Goal: Browse casually

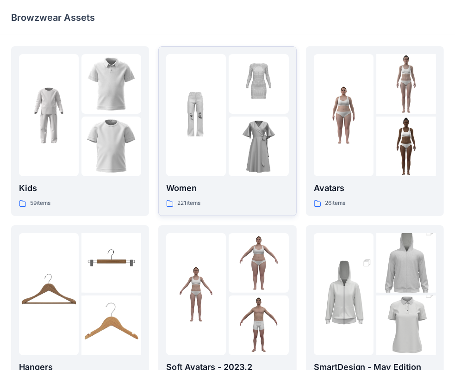
click at [224, 185] on p "Women" at bounding box center [227, 188] width 122 height 13
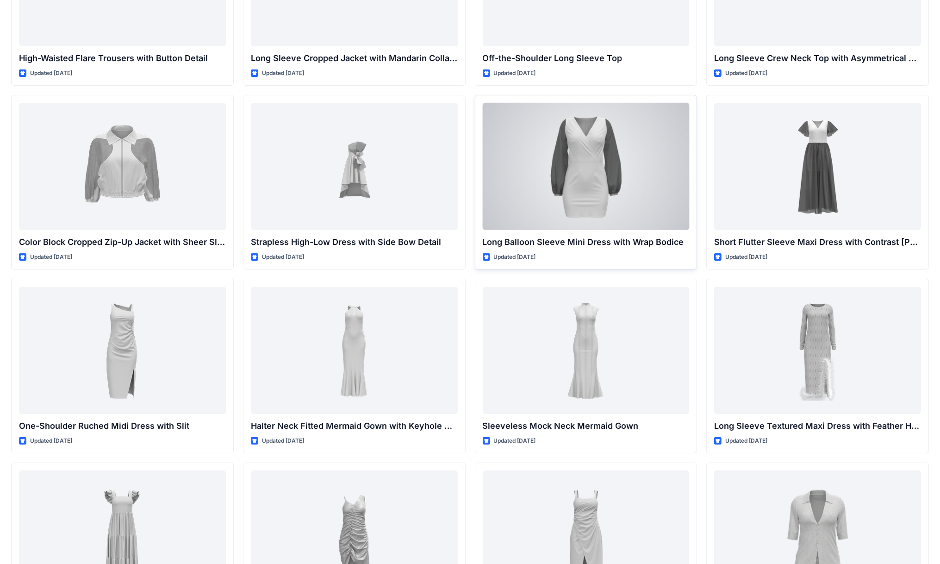
scroll to position [139, 0]
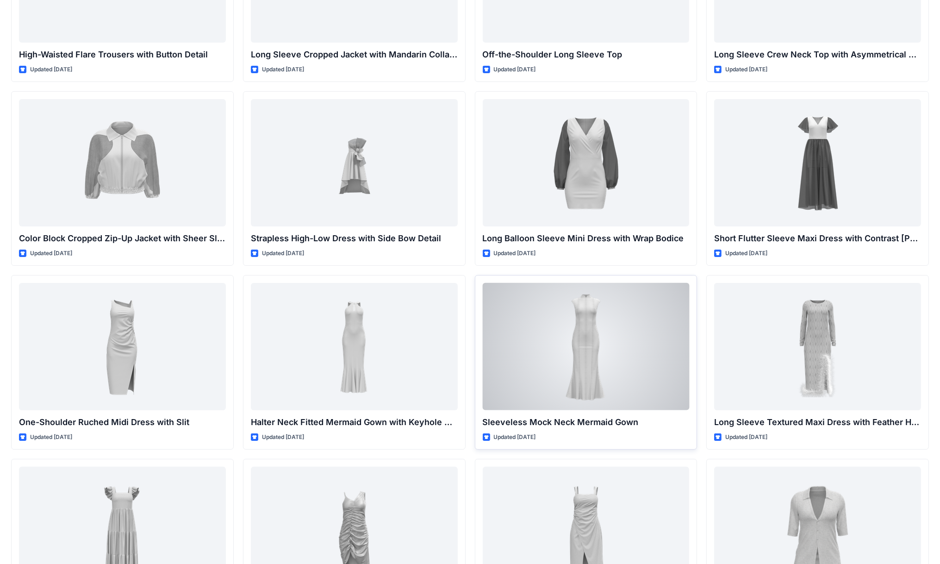
click at [462, 318] on div at bounding box center [586, 346] width 207 height 127
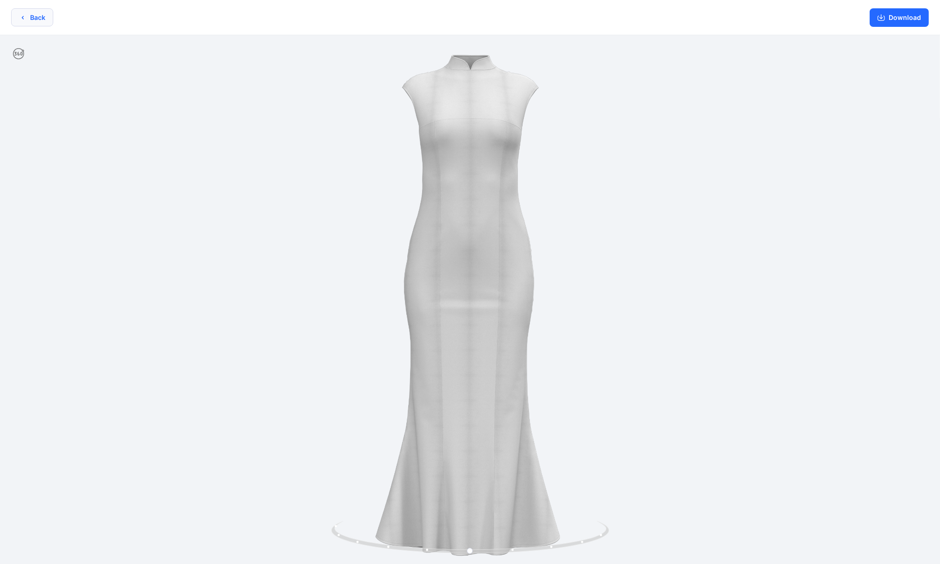
click at [24, 15] on icon "button" at bounding box center [22, 17] width 7 height 7
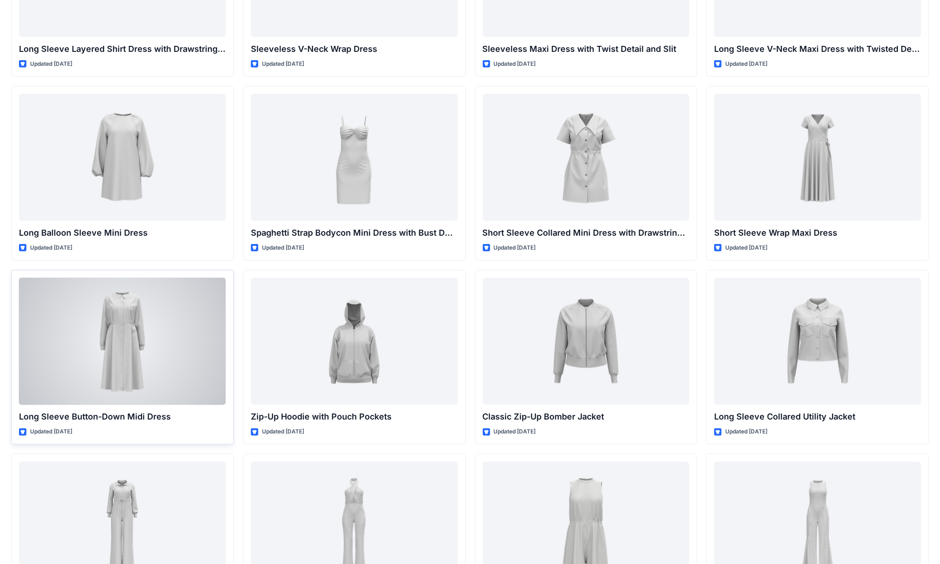
scroll to position [1250, 0]
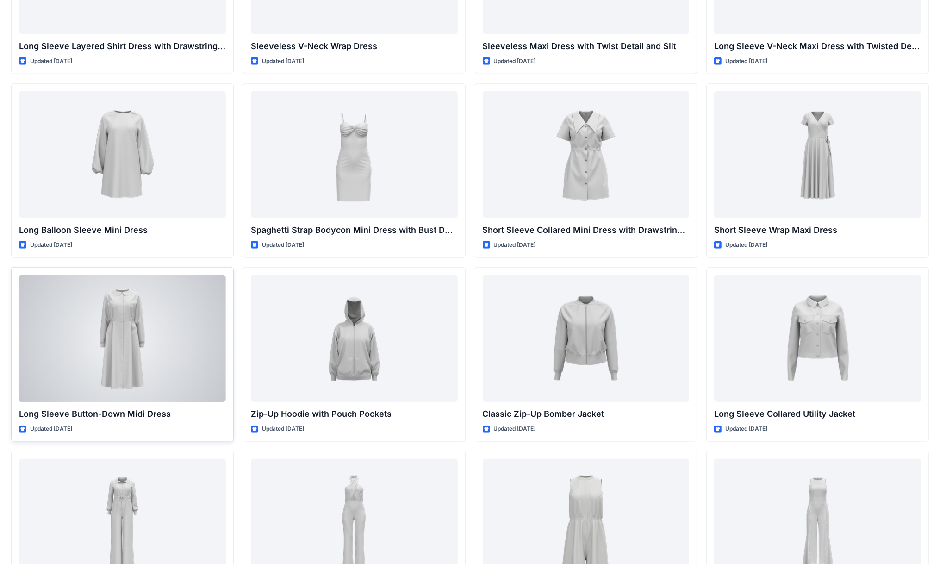
click at [131, 370] on div at bounding box center [122, 338] width 207 height 127
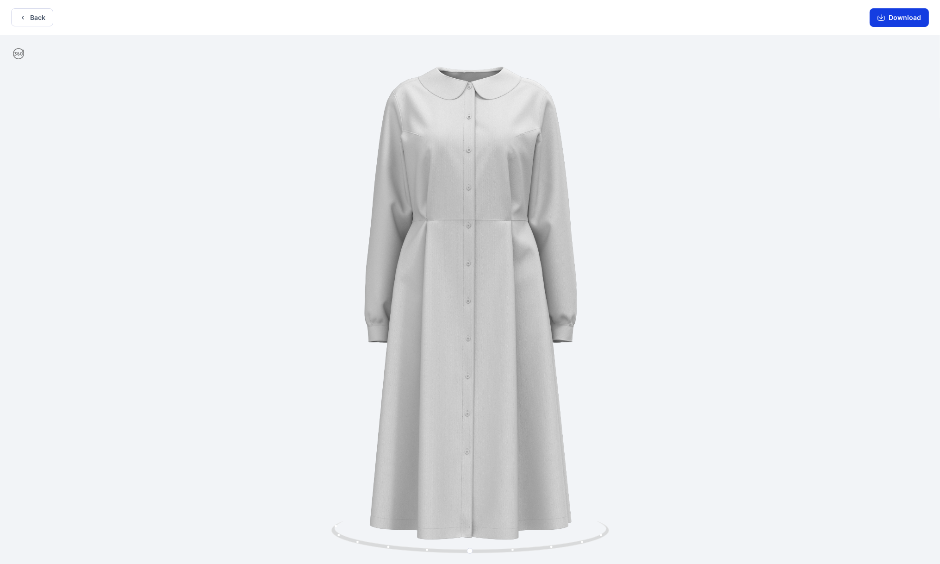
click at [462, 19] on button "Download" at bounding box center [899, 17] width 59 height 19
drag, startPoint x: 879, startPoint y: 14, endPoint x: 881, endPoint y: 19, distance: 5.9
click at [462, 15] on icon "button" at bounding box center [881, 17] width 7 height 7
click at [22, 17] on icon "button" at bounding box center [23, 17] width 2 height 3
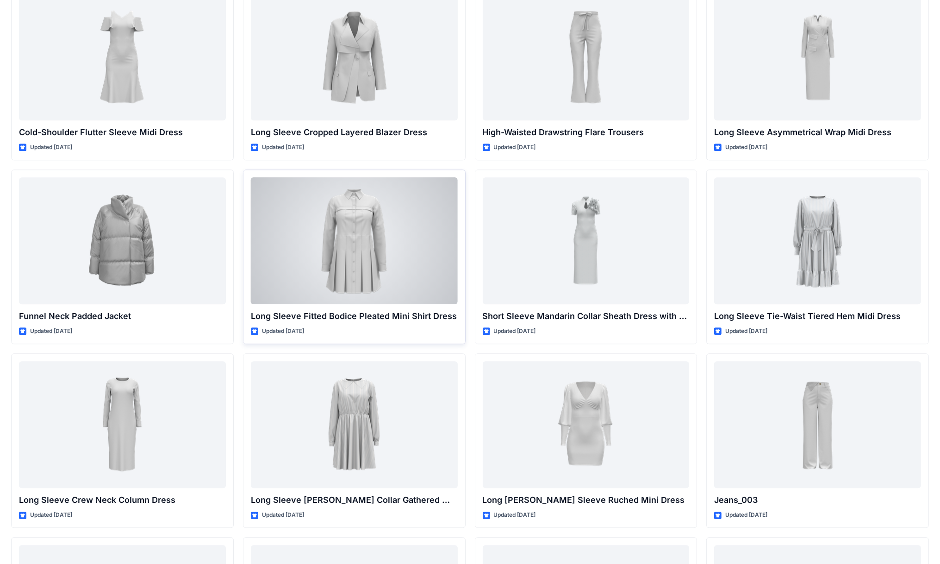
scroll to position [3008, 0]
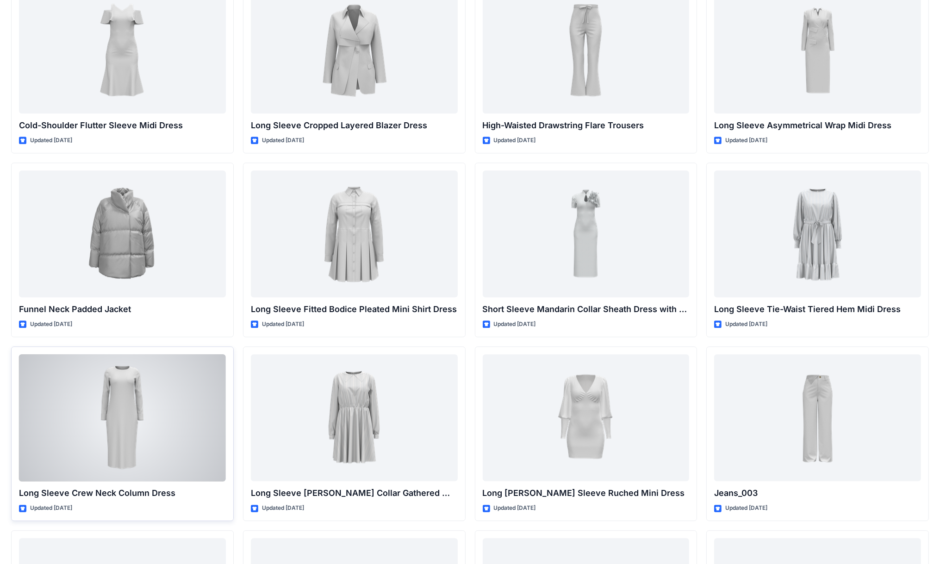
click at [113, 370] on p "Long Sleeve Crew Neck Column Dress" at bounding box center [122, 492] width 207 height 13
click at [119, 370] on p "Long Sleeve Crew Neck Column Dress" at bounding box center [122, 492] width 207 height 13
click at [70, 370] on p "Long Sleeve Crew Neck Column Dress" at bounding box center [122, 492] width 207 height 13
click at [84, 370] on div at bounding box center [122, 417] width 207 height 127
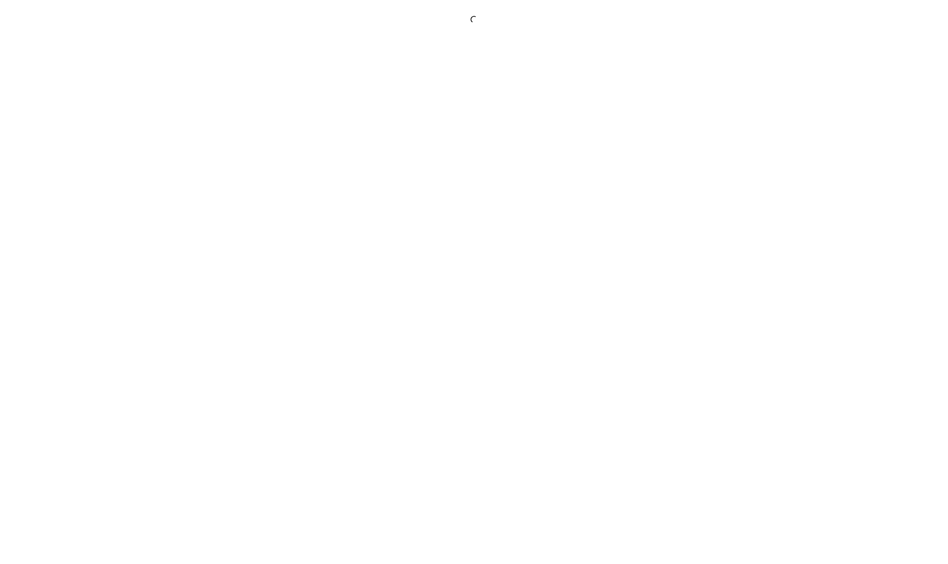
click at [84, 370] on div at bounding box center [474, 282] width 948 height 564
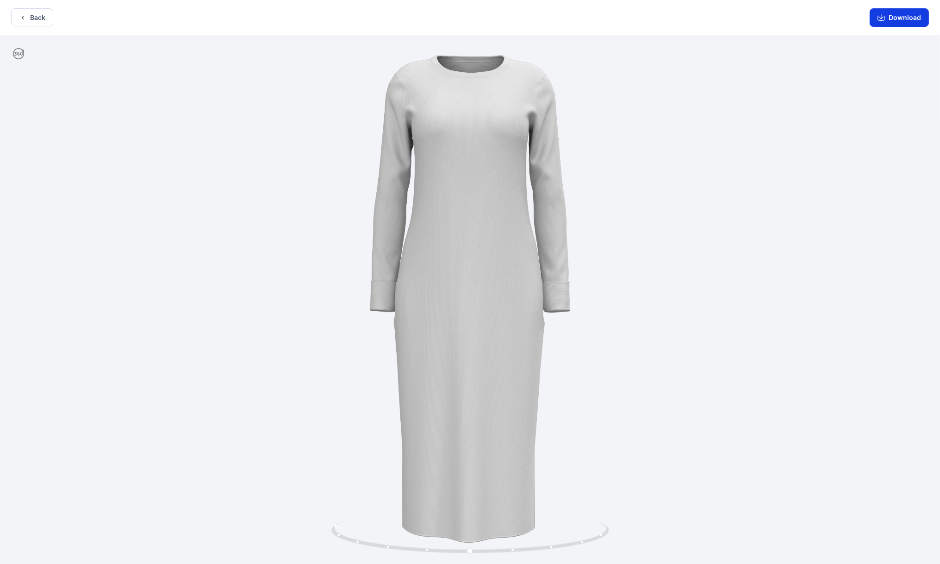
click at [462, 11] on button "Download" at bounding box center [899, 17] width 59 height 19
click at [30, 22] on button "Back" at bounding box center [32, 17] width 42 height 18
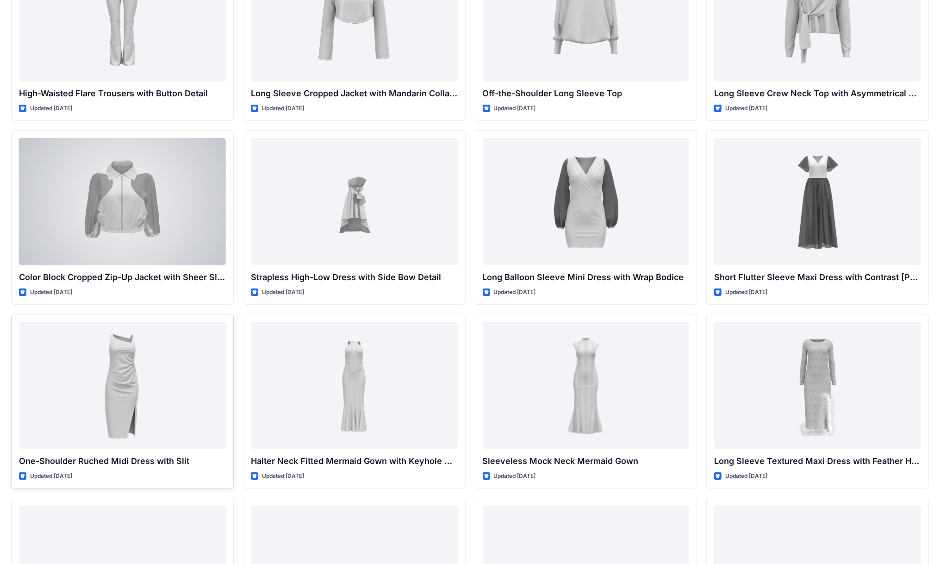
scroll to position [278, 0]
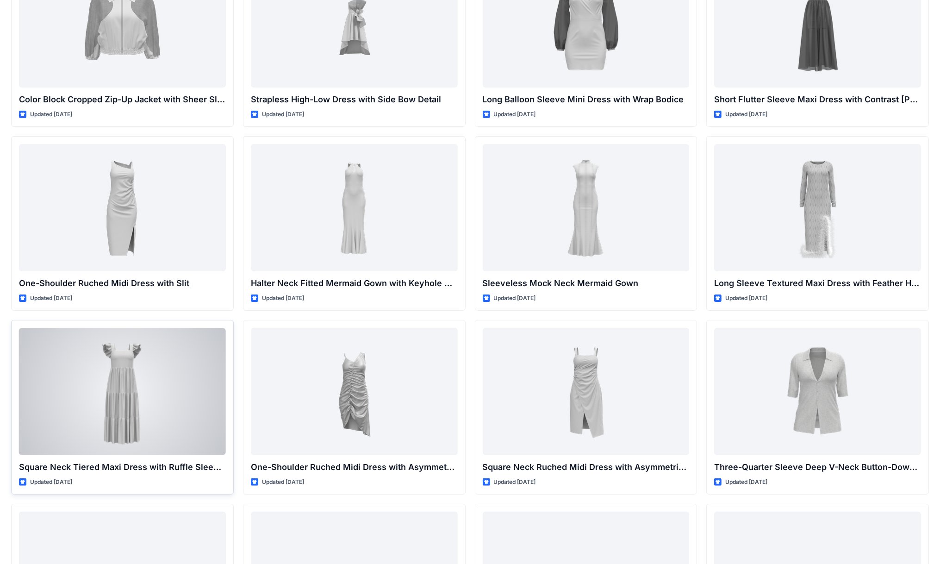
click at [156, 370] on div at bounding box center [122, 391] width 207 height 127
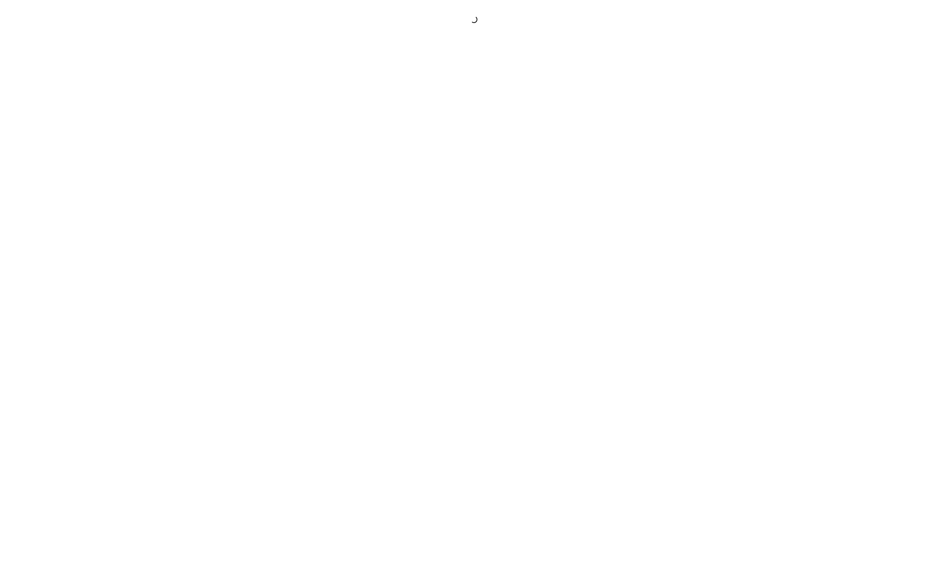
click at [156, 370] on div at bounding box center [474, 282] width 948 height 564
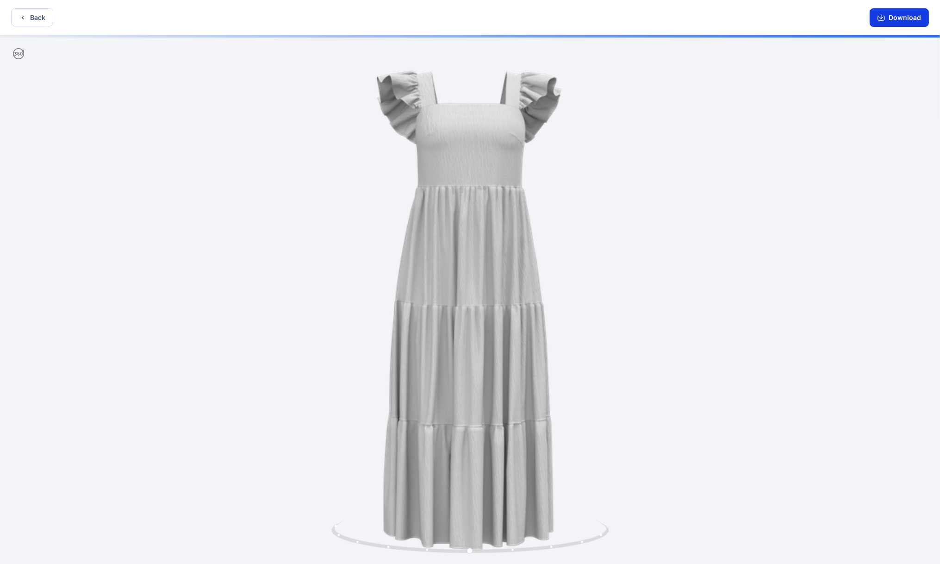
click at [462, 18] on button "Download" at bounding box center [899, 17] width 59 height 19
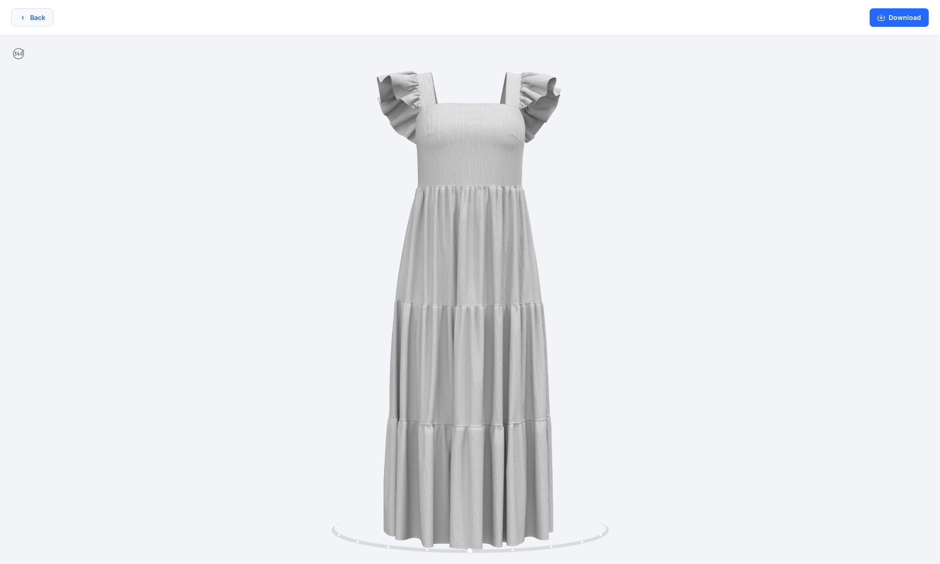
click at [27, 24] on button "Back" at bounding box center [32, 17] width 42 height 18
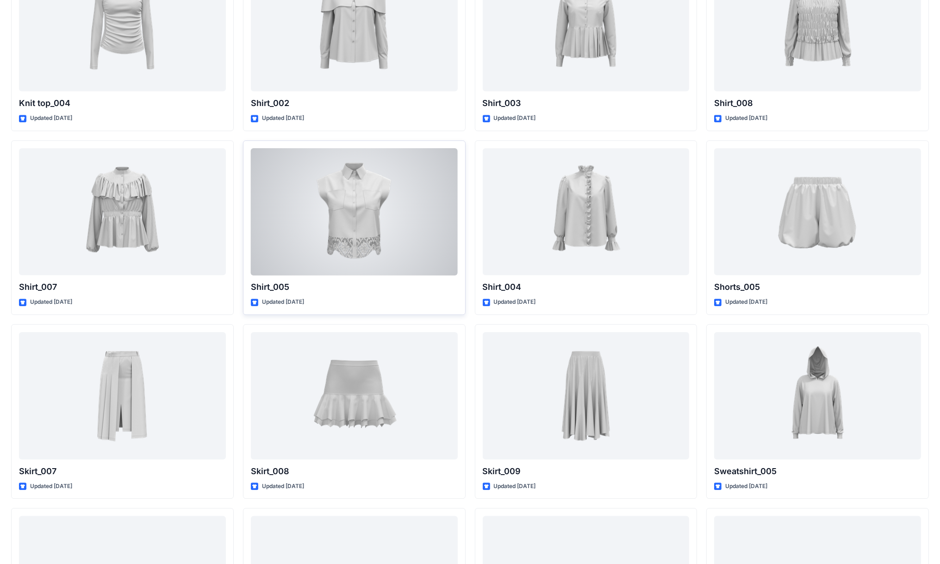
scroll to position [3471, 0]
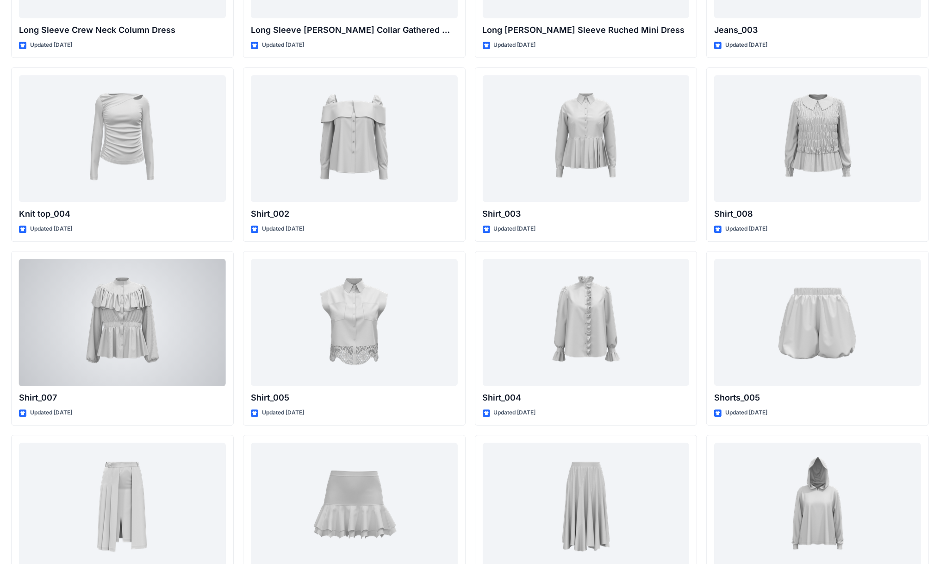
click at [144, 299] on div at bounding box center [122, 322] width 207 height 127
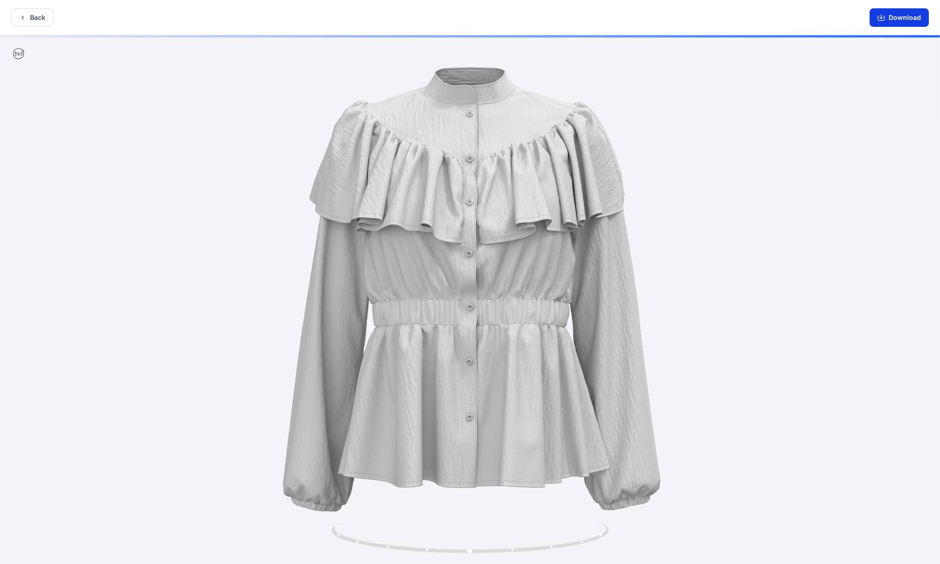
click at [462, 12] on button "Download" at bounding box center [899, 17] width 59 height 19
